Goal: Navigation & Orientation: Understand site structure

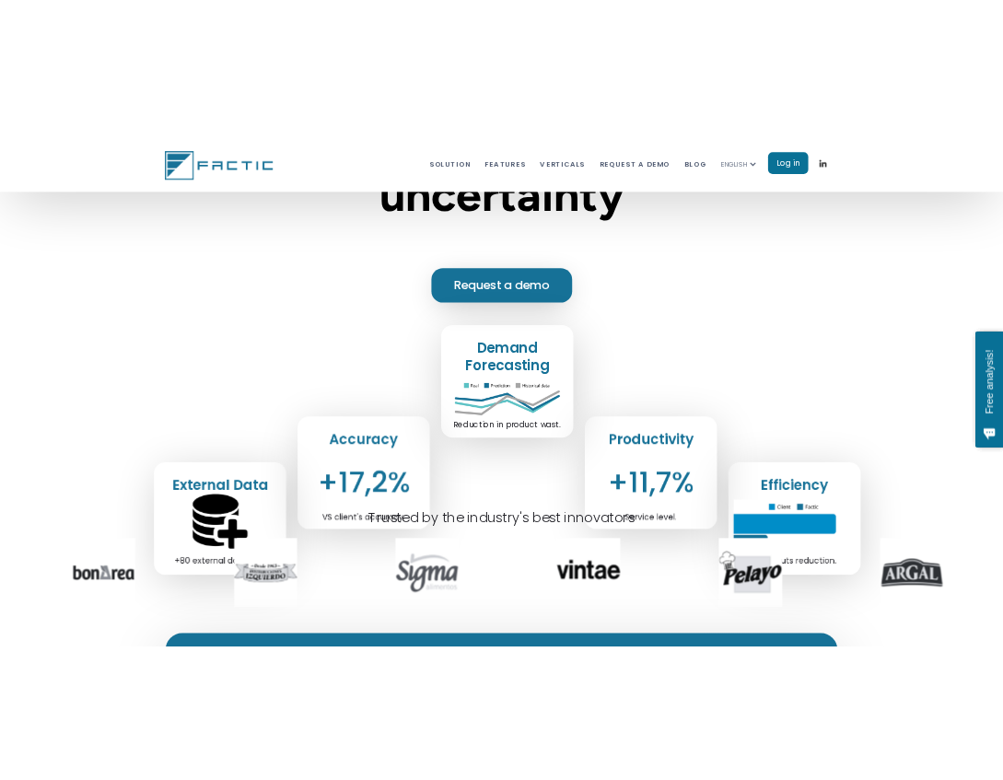
scroll to position [453, 0]
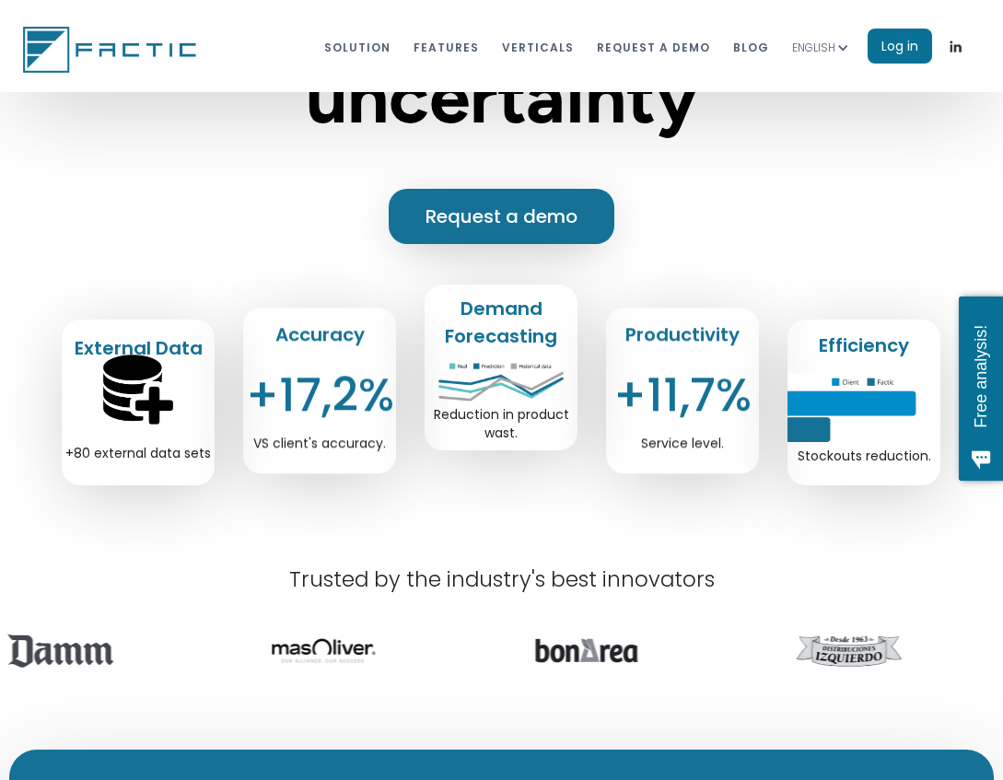
drag, startPoint x: 131, startPoint y: 36, endPoint x: 125, endPoint y: 44, distance: 10.0
click at [131, 37] on img at bounding box center [112, 50] width 179 height 46
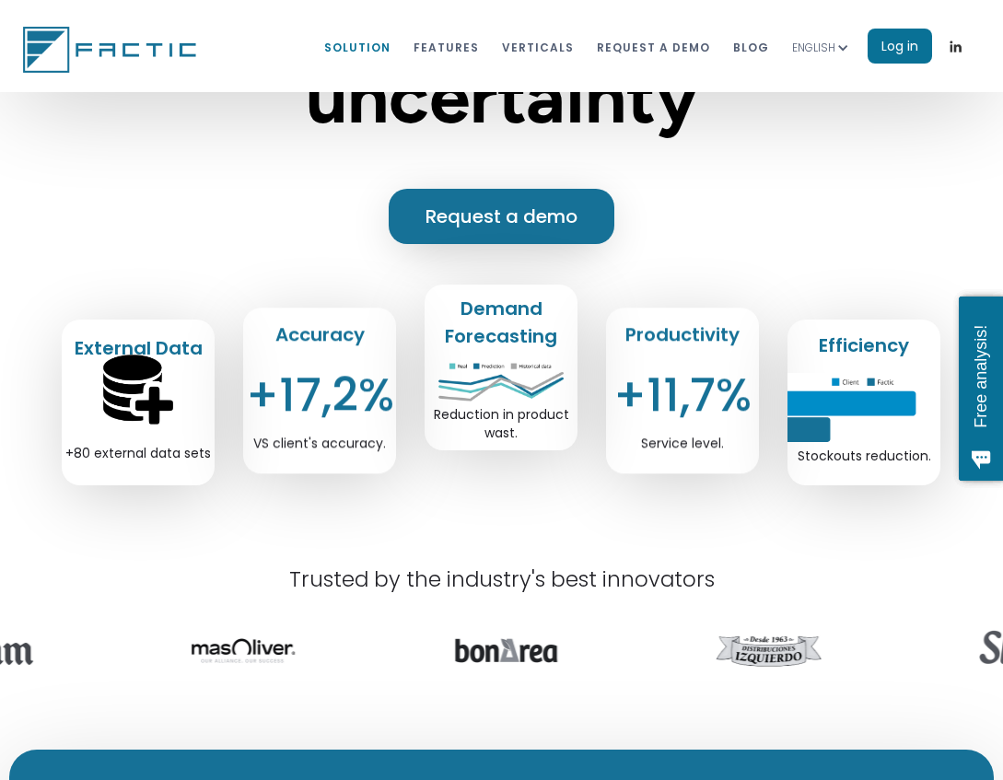
click at [371, 55] on link "Solution" at bounding box center [357, 46] width 66 height 34
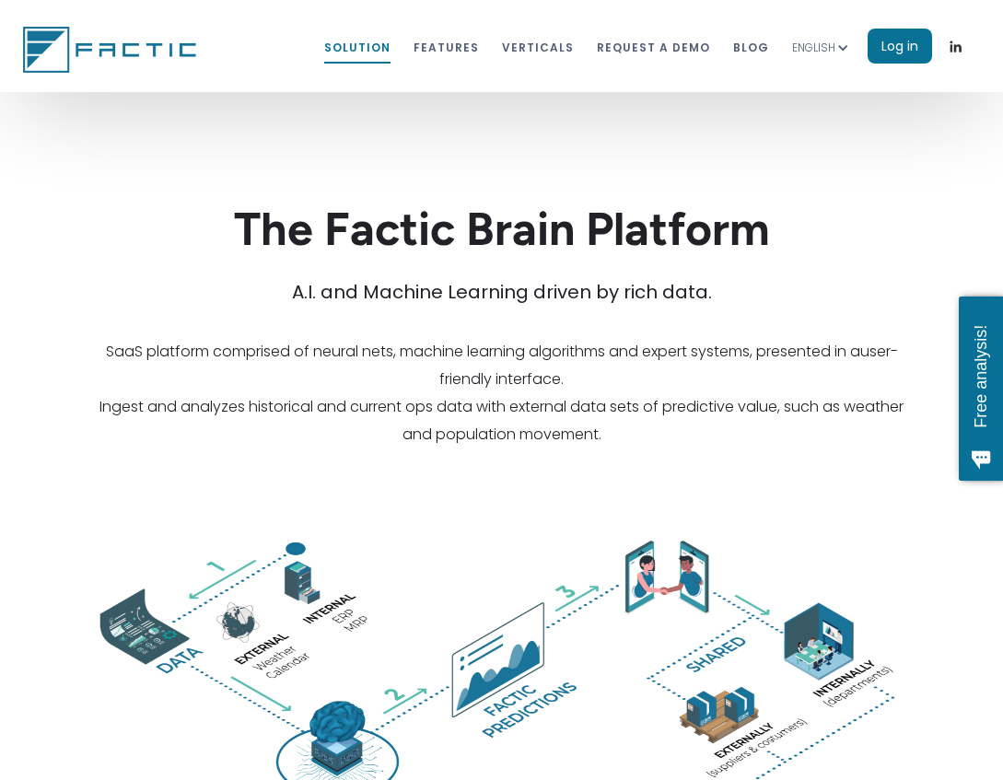
scroll to position [2892, 0]
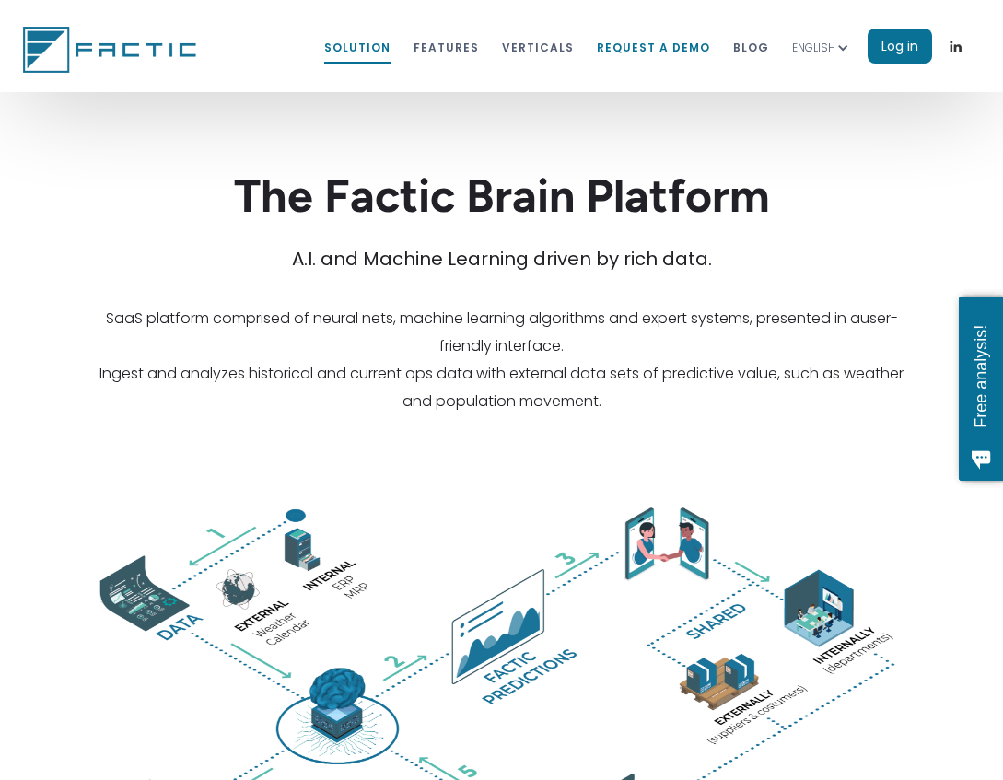
click at [663, 52] on link "REQUEST A DEMO" at bounding box center [653, 46] width 113 height 34
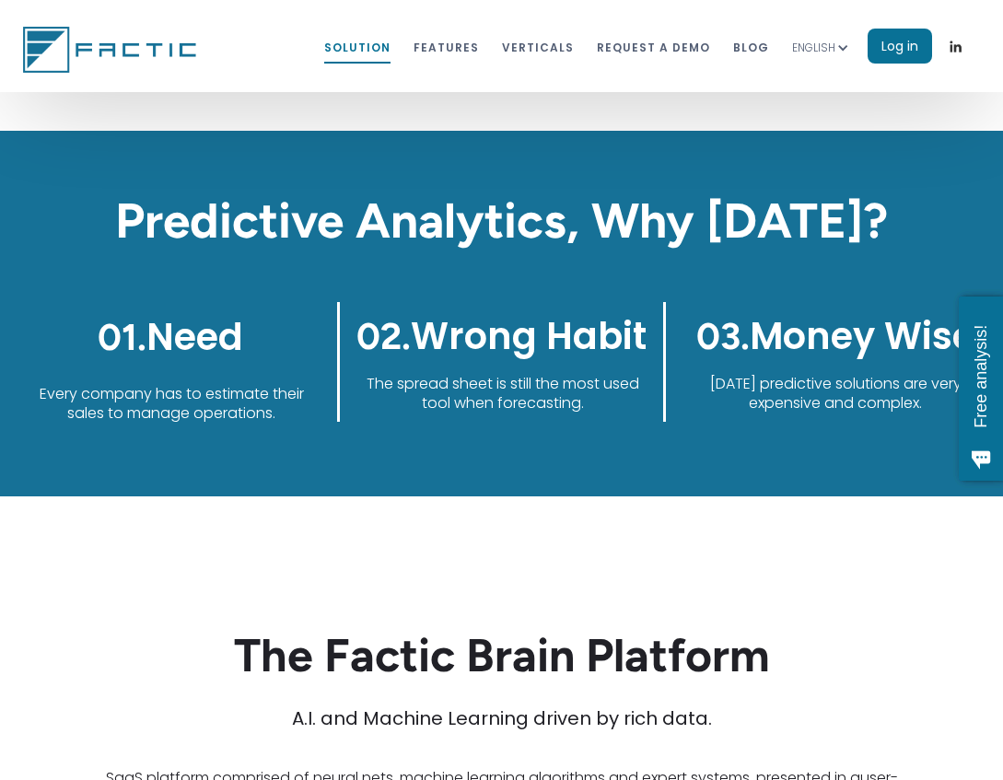
scroll to position [1822, 0]
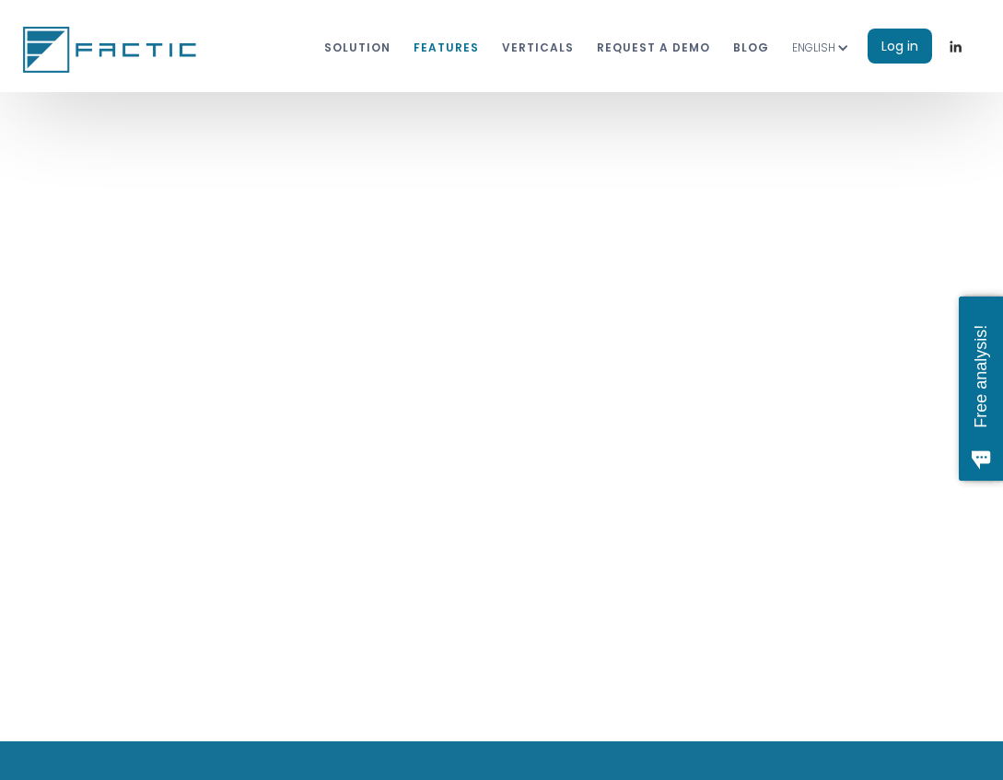
click at [472, 46] on link "features" at bounding box center [446, 46] width 65 height 34
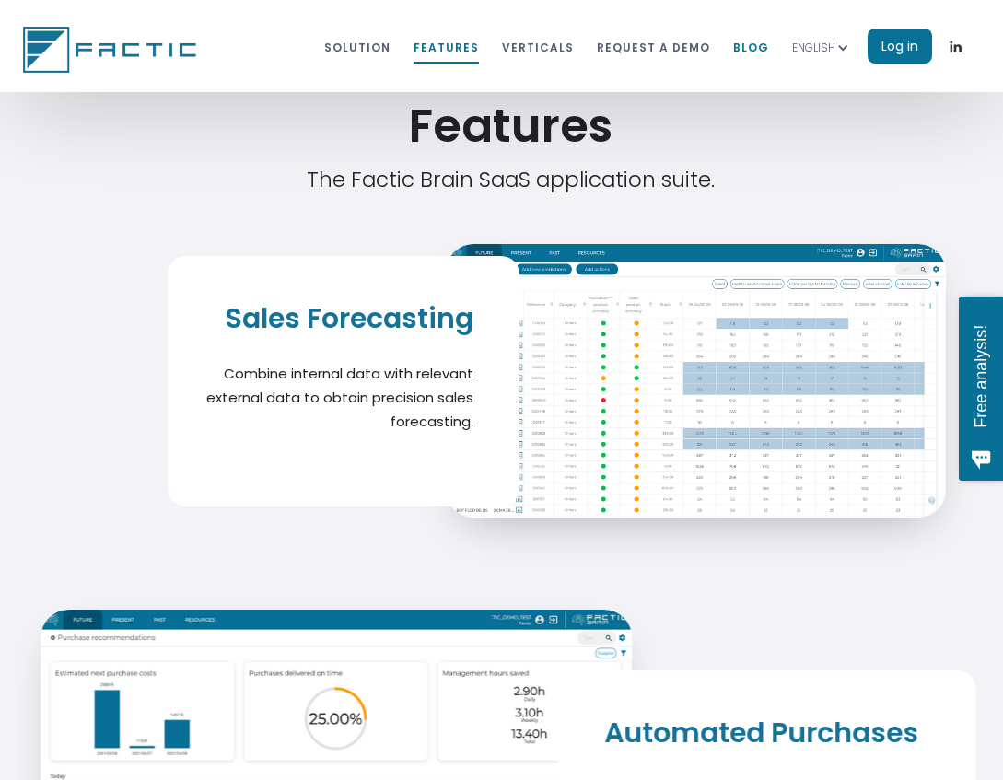
click at [753, 52] on link "blog" at bounding box center [751, 46] width 36 height 34
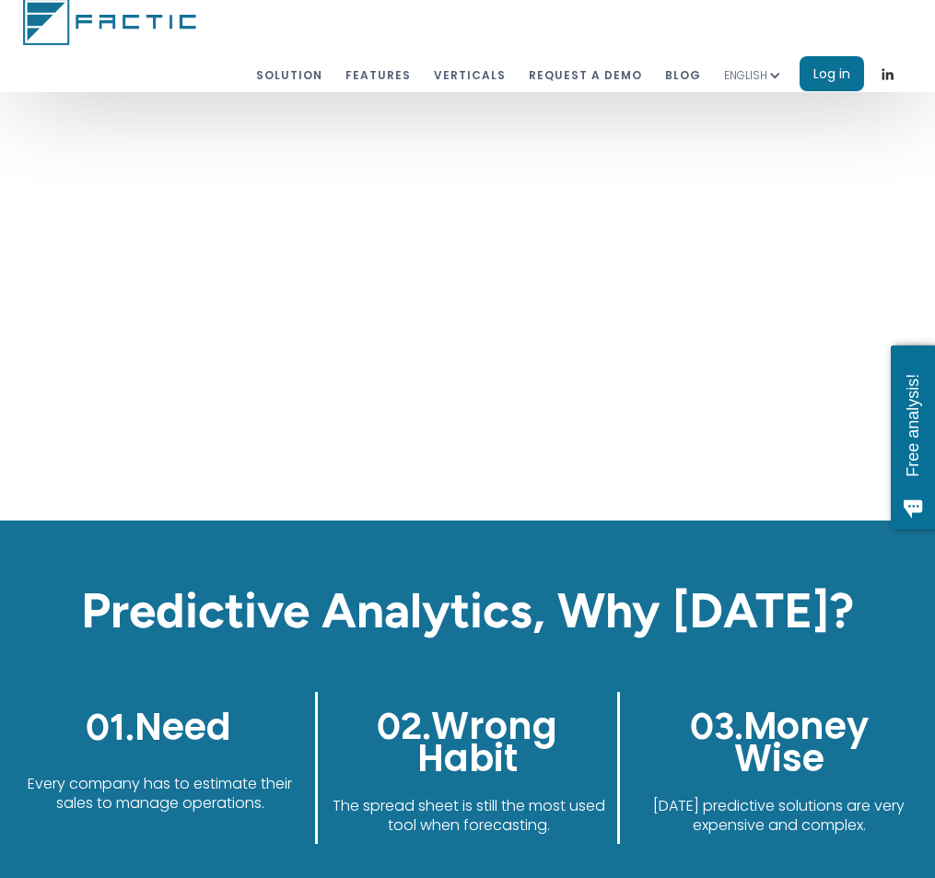
scroll to position [2292, 0]
